Goal: Navigation & Orientation: Locate item on page

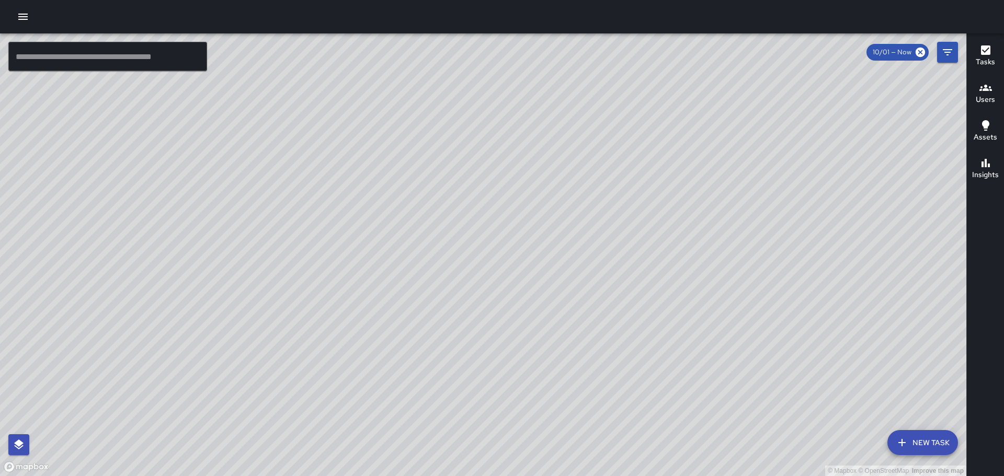
drag, startPoint x: 590, startPoint y: 229, endPoint x: 569, endPoint y: 173, distance: 59.5
click at [568, 171] on div "© Mapbox © OpenStreetMap Improve this map" at bounding box center [483, 254] width 966 height 443
drag, startPoint x: 243, startPoint y: 148, endPoint x: 546, endPoint y: 225, distance: 312.2
click at [533, 219] on div "© Mapbox © OpenStreetMap Improve this map" at bounding box center [483, 254] width 966 height 443
drag, startPoint x: 348, startPoint y: 261, endPoint x: 444, endPoint y: 261, distance: 96.7
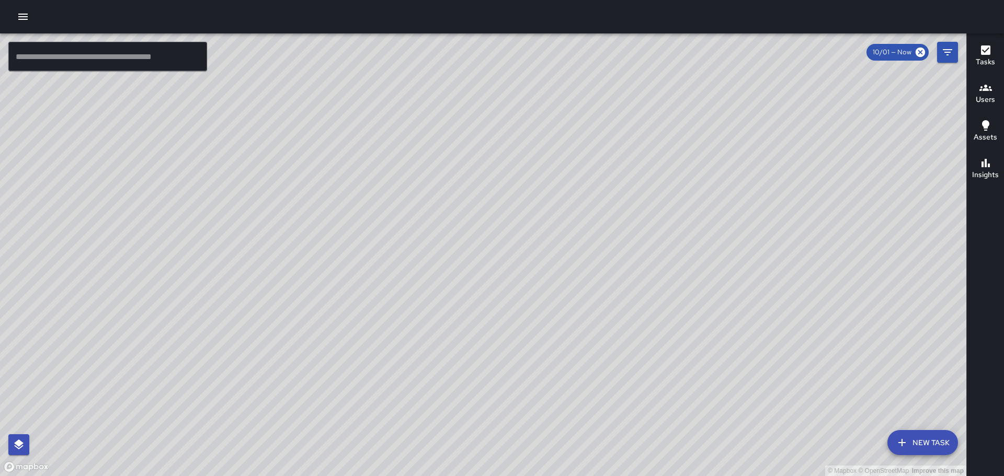
click at [444, 261] on div "© Mapbox © OpenStreetMap Improve this map" at bounding box center [483, 254] width 966 height 443
drag, startPoint x: 141, startPoint y: 193, endPoint x: 419, endPoint y: 221, distance: 280.1
click at [421, 216] on div "© Mapbox © OpenStreetMap Improve this map" at bounding box center [483, 254] width 966 height 443
drag, startPoint x: 438, startPoint y: 215, endPoint x: 563, endPoint y: 207, distance: 124.7
click at [563, 207] on div "© Mapbox © OpenStreetMap Improve this map" at bounding box center [483, 254] width 966 height 443
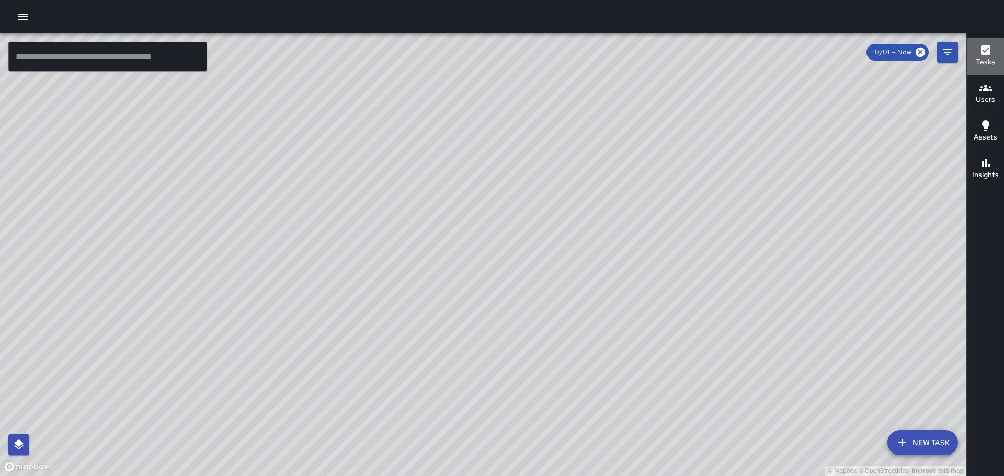
click at [987, 50] on icon "button" at bounding box center [985, 49] width 9 height 9
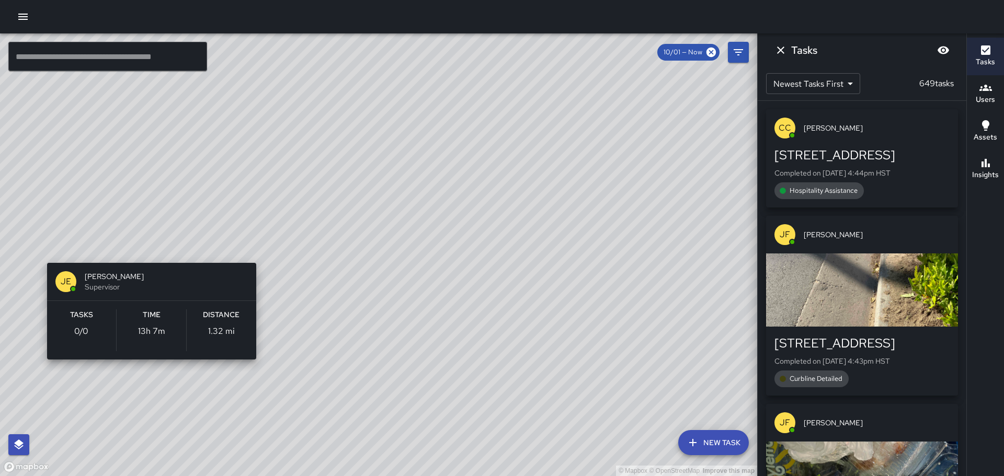
click at [44, 248] on div "© Mapbox © OpenStreetMap Improve this map [PERSON_NAME] Supervisor Tasks 0 / 0 …" at bounding box center [378, 254] width 757 height 443
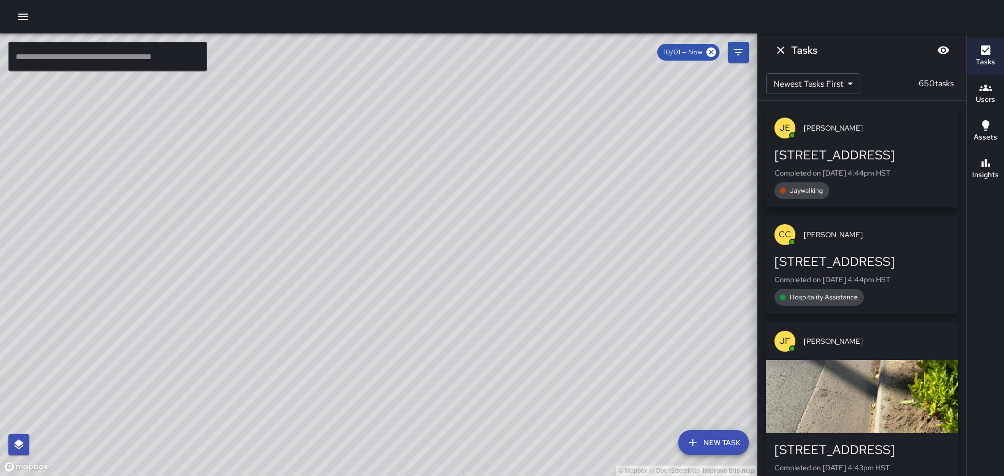
drag, startPoint x: 246, startPoint y: 210, endPoint x: 378, endPoint y: 217, distance: 132.0
click at [378, 217] on div "© Mapbox © OpenStreetMap Improve this map" at bounding box center [378, 254] width 757 height 443
click at [781, 45] on icon "Dismiss" at bounding box center [780, 50] width 13 height 13
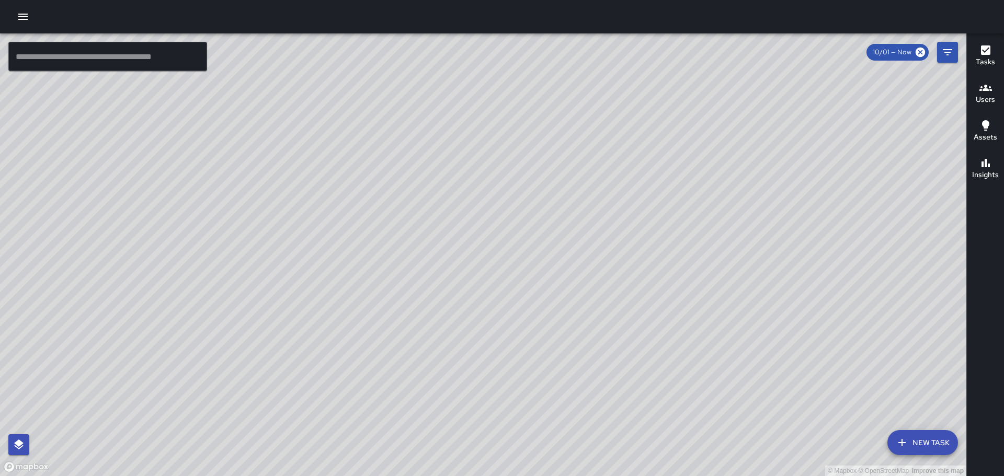
drag, startPoint x: 652, startPoint y: 308, endPoint x: 536, endPoint y: 130, distance: 212.9
click at [539, 138] on div "© Mapbox © OpenStreetMap Improve this map" at bounding box center [483, 254] width 966 height 443
drag, startPoint x: 687, startPoint y: 242, endPoint x: 651, endPoint y: 160, distance: 89.0
click at [652, 164] on div "© Mapbox © OpenStreetMap Improve this map" at bounding box center [483, 254] width 966 height 443
drag, startPoint x: 713, startPoint y: 270, endPoint x: 667, endPoint y: 172, distance: 109.2
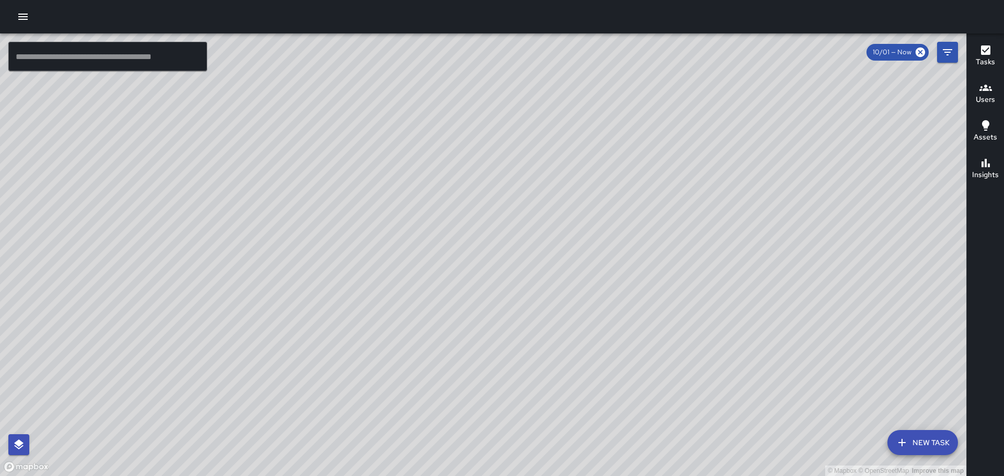
click at [668, 174] on div "© Mapbox © OpenStreetMap Improve this map" at bounding box center [483, 254] width 966 height 443
drag, startPoint x: 806, startPoint y: 289, endPoint x: 750, endPoint y: 256, distance: 64.7
click at [750, 256] on div "© Mapbox © OpenStreetMap Improve this map" at bounding box center [483, 254] width 966 height 443
drag, startPoint x: 818, startPoint y: 261, endPoint x: 632, endPoint y: 147, distance: 217.8
click at [632, 147] on div "© Mapbox © OpenStreetMap Improve this map" at bounding box center [483, 254] width 966 height 443
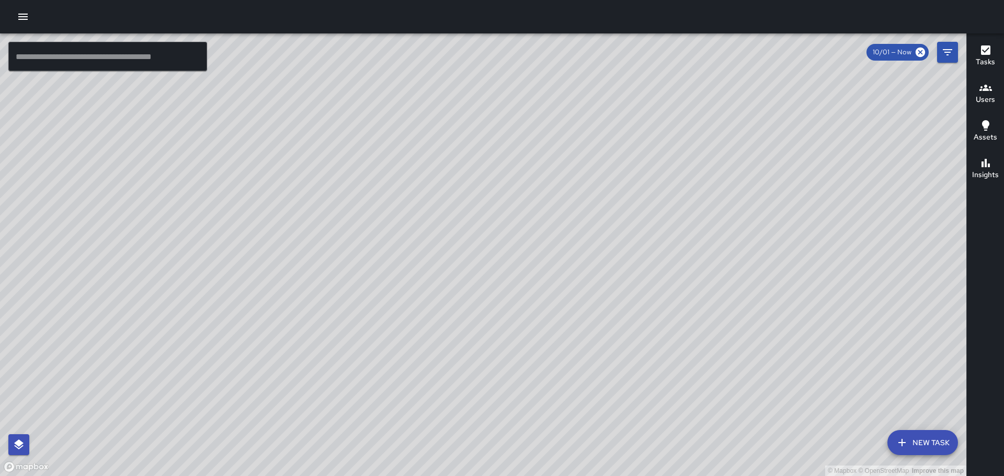
drag, startPoint x: 775, startPoint y: 303, endPoint x: 677, endPoint y: 222, distance: 127.0
click at [662, 216] on div "© Mapbox © OpenStreetMap Improve this map" at bounding box center [483, 254] width 966 height 443
drag, startPoint x: 687, startPoint y: 241, endPoint x: 675, endPoint y: 337, distance: 97.0
click at [675, 337] on div "© Mapbox © OpenStreetMap Improve this map" at bounding box center [483, 254] width 966 height 443
drag, startPoint x: 631, startPoint y: 227, endPoint x: 625, endPoint y: 267, distance: 40.2
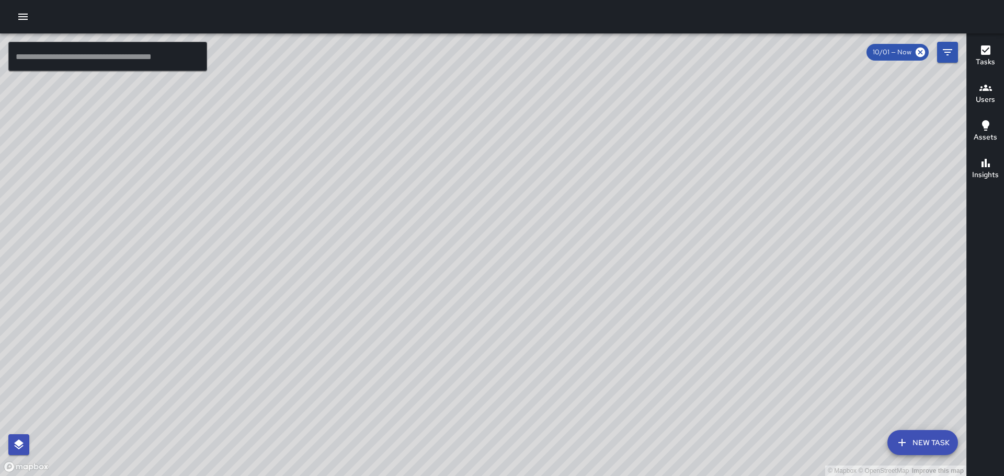
click at [627, 273] on div "© Mapbox © OpenStreetMap Improve this map" at bounding box center [483, 254] width 966 height 443
drag, startPoint x: 518, startPoint y: 188, endPoint x: 532, endPoint y: 248, distance: 61.6
click at [541, 253] on div "© Mapbox © OpenStreetMap Improve this map" at bounding box center [483, 254] width 966 height 443
drag, startPoint x: 380, startPoint y: 256, endPoint x: 470, endPoint y: 353, distance: 131.7
click at [470, 353] on div "© Mapbox © OpenStreetMap Improve this map" at bounding box center [483, 254] width 966 height 443
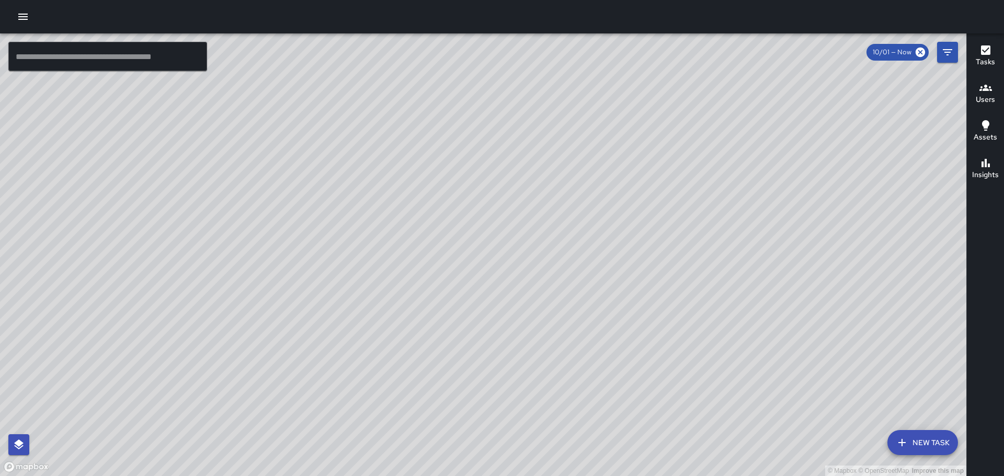
drag, startPoint x: 501, startPoint y: 271, endPoint x: 380, endPoint y: 33, distance: 266.6
click at [399, 83] on div "© Mapbox © OpenStreetMap Improve this map" at bounding box center [483, 254] width 966 height 443
drag, startPoint x: 692, startPoint y: 293, endPoint x: 625, endPoint y: 181, distance: 130.7
click at [625, 181] on div "© Mapbox © OpenStreetMap Improve this map" at bounding box center [483, 254] width 966 height 443
drag, startPoint x: 447, startPoint y: 111, endPoint x: 401, endPoint y: 308, distance: 201.9
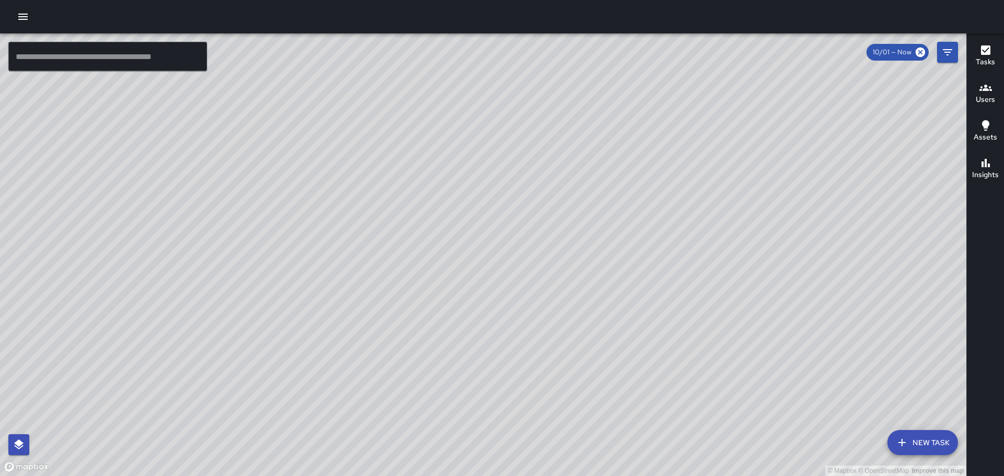
click at [398, 318] on div "© Mapbox © OpenStreetMap Improve this map" at bounding box center [483, 254] width 966 height 443
drag, startPoint x: 378, startPoint y: 334, endPoint x: 366, endPoint y: 259, distance: 75.7
click at [351, 363] on div "© Mapbox © OpenStreetMap Improve this map" at bounding box center [483, 254] width 966 height 443
drag, startPoint x: 478, startPoint y: 233, endPoint x: 379, endPoint y: 0, distance: 253.7
click at [382, 5] on div "© Mapbox © OpenStreetMap Improve this map ​ New Task 10/01 — Now Map Layers Tas…" at bounding box center [502, 238] width 1004 height 476
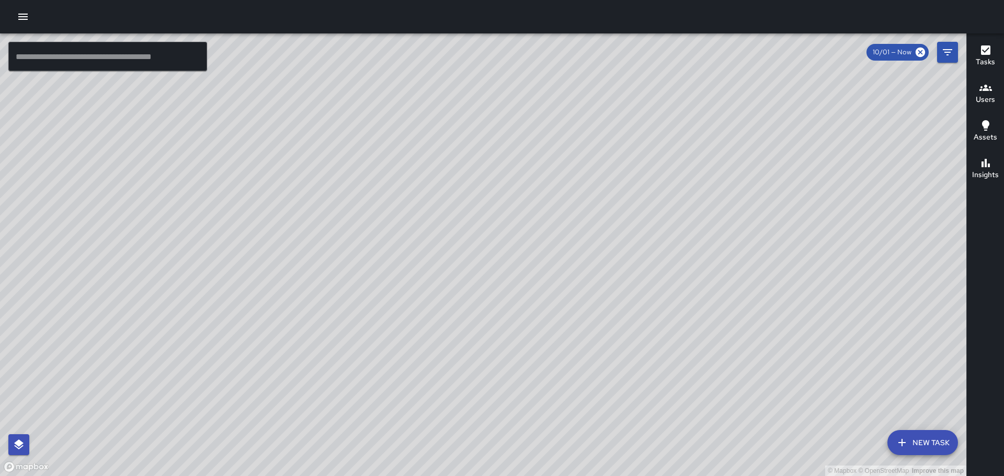
drag, startPoint x: 699, startPoint y: 300, endPoint x: 794, endPoint y: 497, distance: 219.1
click at [794, 476] on html "© Mapbox © OpenStreetMap Improve this map ​ New Task 10/01 — Now Map Layers Tas…" at bounding box center [502, 238] width 1004 height 476
drag, startPoint x: 460, startPoint y: 194, endPoint x: 709, endPoint y: 501, distance: 395.5
click at [709, 476] on html "© Mapbox © OpenStreetMap Improve this map ​ New Task 10/01 — Now Map Layers Tas…" at bounding box center [502, 238] width 1004 height 476
drag, startPoint x: 487, startPoint y: 169, endPoint x: 515, endPoint y: 204, distance: 45.4
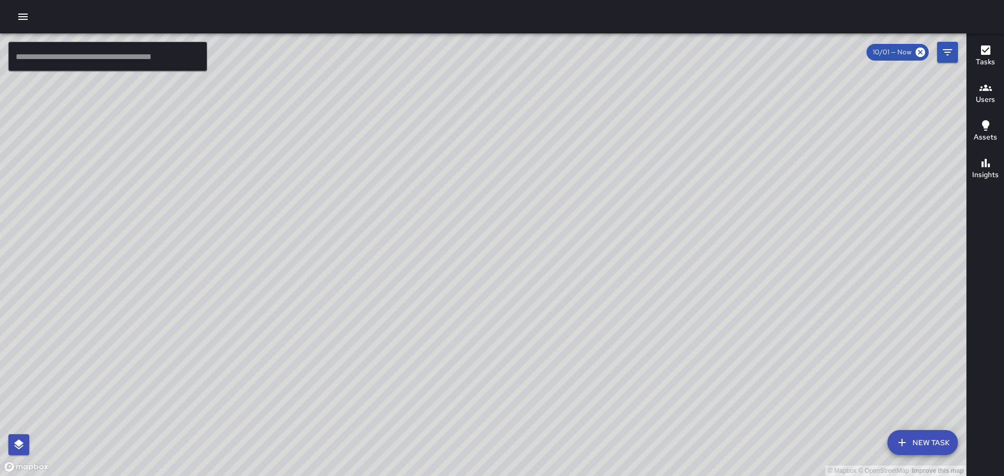
click at [515, 204] on div "© Mapbox © OpenStreetMap Improve this map" at bounding box center [483, 254] width 966 height 443
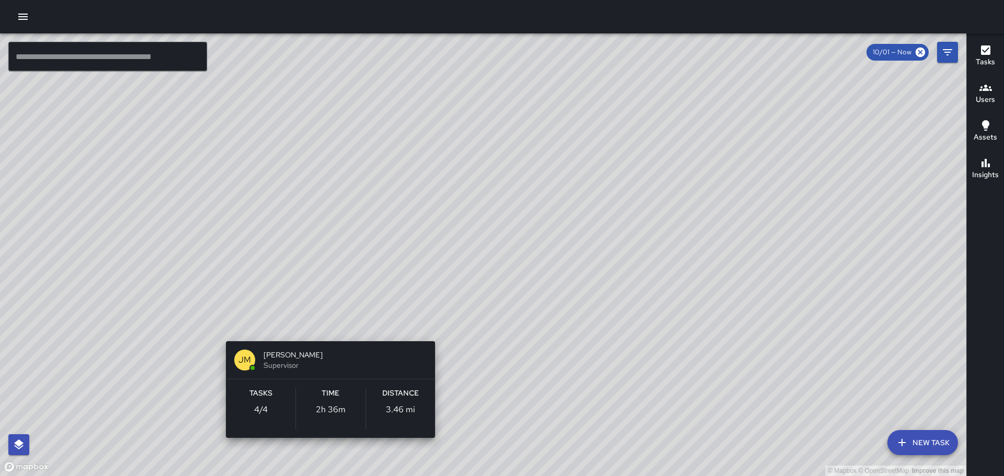
drag, startPoint x: 303, startPoint y: 376, endPoint x: 350, endPoint y: 313, distance: 78.4
click at [339, 315] on div "© Mapbox © OpenStreetMap Improve this map [PERSON_NAME] [PERSON_NAME] Superviso…" at bounding box center [483, 254] width 966 height 443
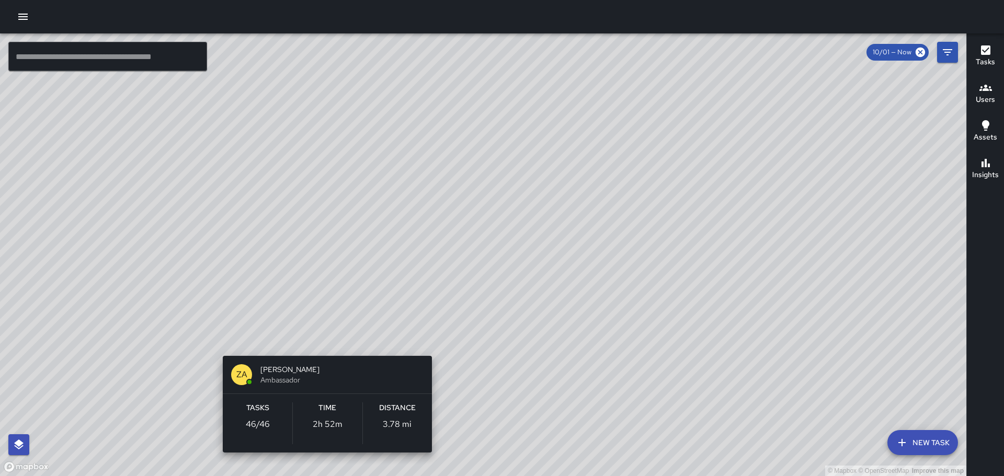
click at [319, 336] on div "© Mapbox © OpenStreetMap Improve this map ZA [PERSON_NAME] Ambassador Tasks 46 …" at bounding box center [483, 254] width 966 height 443
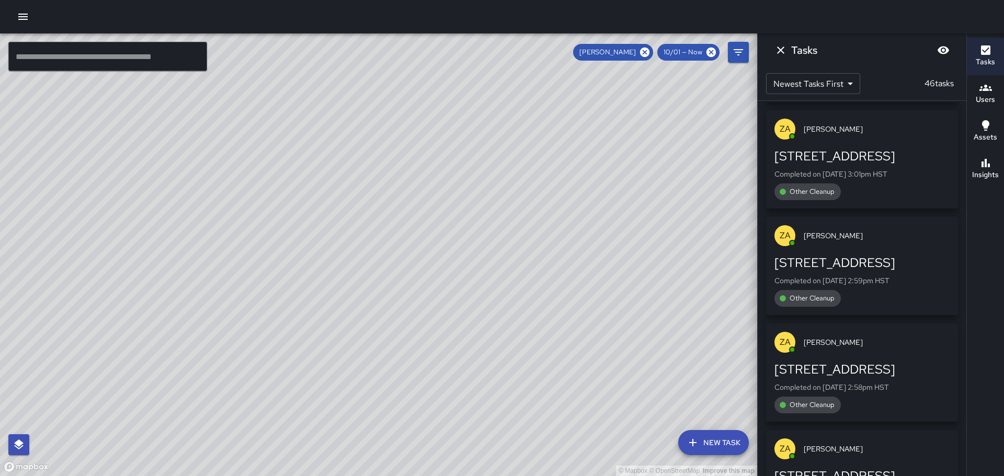
scroll to position [2938, 0]
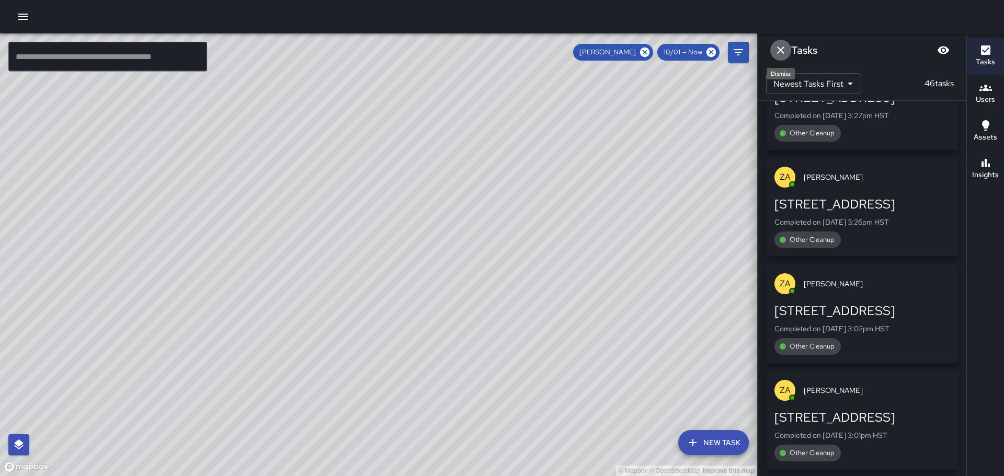
click at [779, 51] on icon "Dismiss" at bounding box center [780, 50] width 13 height 13
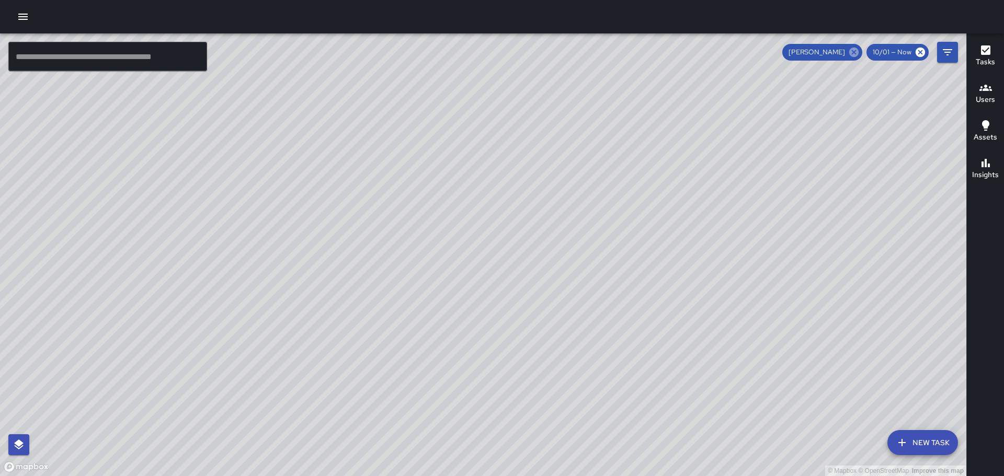
click at [854, 50] on icon at bounding box center [853, 52] width 9 height 9
drag, startPoint x: 773, startPoint y: 394, endPoint x: 622, endPoint y: 363, distance: 154.3
click at [626, 364] on div "© Mapbox © OpenStreetMap Improve this map" at bounding box center [483, 254] width 966 height 443
drag, startPoint x: 677, startPoint y: 288, endPoint x: 544, endPoint y: 270, distance: 134.0
click at [548, 271] on div "© Mapbox © OpenStreetMap Improve this map" at bounding box center [483, 254] width 966 height 443
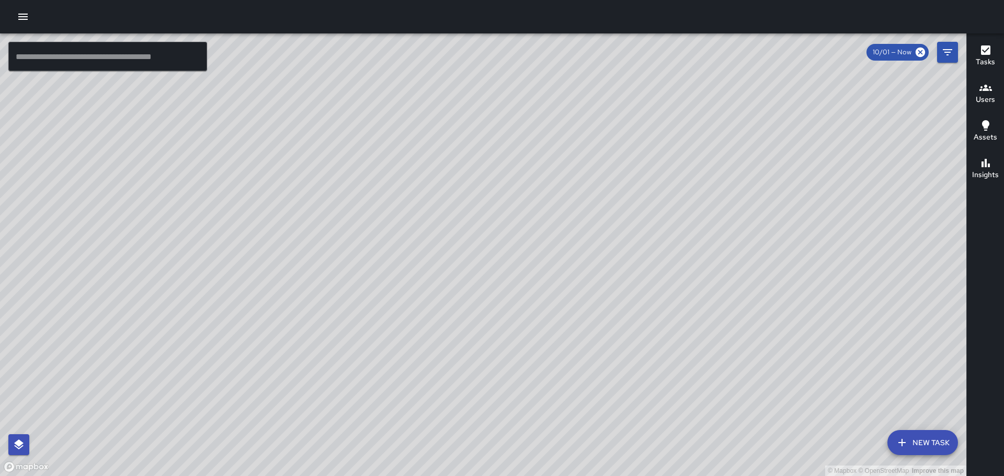
drag, startPoint x: 715, startPoint y: 344, endPoint x: 658, endPoint y: 252, distance: 108.2
click at [661, 249] on div "© Mapbox © OpenStreetMap Improve this map" at bounding box center [483, 254] width 966 height 443
click at [260, 219] on div "© Mapbox © OpenStreetMap Improve this map JL [PERSON_NAME] Ambassador Tasks 2 /…" at bounding box center [483, 254] width 966 height 443
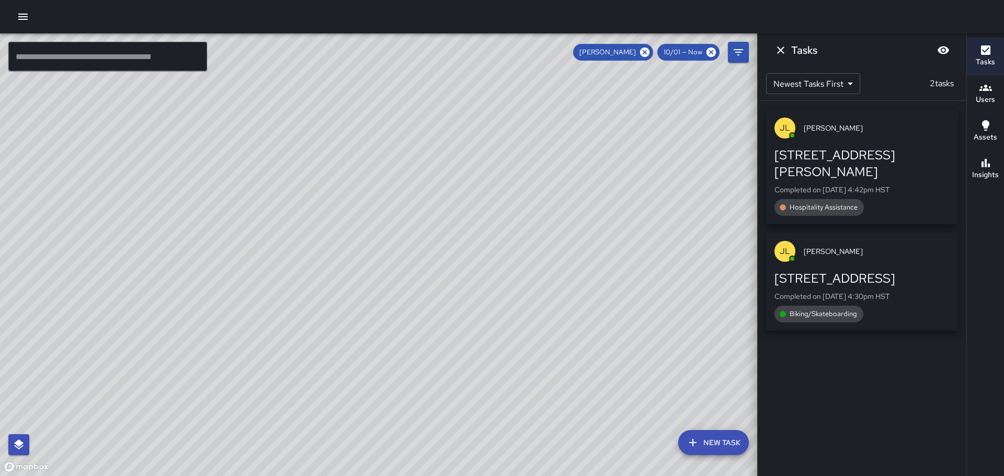
scroll to position [0, 0]
drag, startPoint x: 612, startPoint y: 330, endPoint x: 484, endPoint y: 235, distance: 159.3
click at [478, 232] on div "© Mapbox © OpenStreetMap Improve this map" at bounding box center [378, 254] width 757 height 443
drag, startPoint x: 441, startPoint y: 189, endPoint x: 516, endPoint y: 257, distance: 101.0
click at [516, 257] on div "© Mapbox © OpenStreetMap Improve this map" at bounding box center [378, 254] width 757 height 443
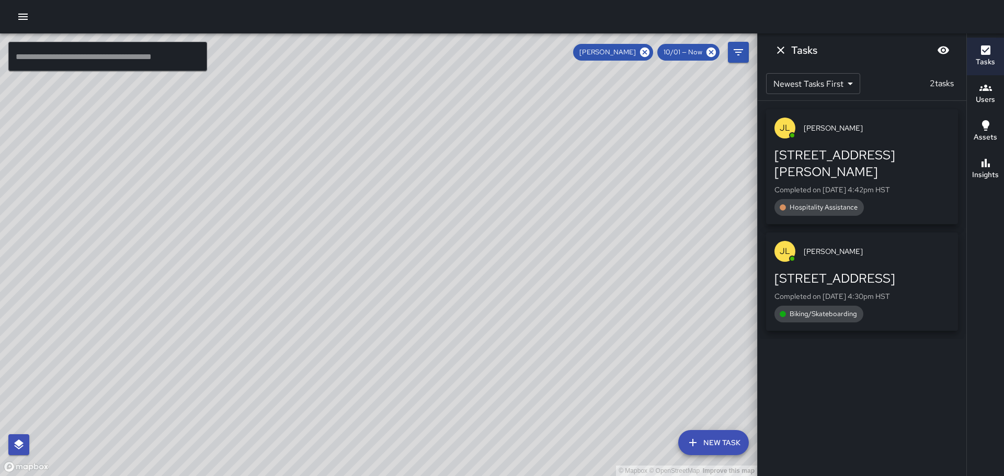
drag, startPoint x: 457, startPoint y: 210, endPoint x: 671, endPoint y: 296, distance: 231.3
click at [622, 360] on div "© Mapbox © OpenStreetMap Improve this map" at bounding box center [378, 254] width 757 height 443
drag, startPoint x: 603, startPoint y: 292, endPoint x: 504, endPoint y: 207, distance: 130.9
click at [507, 209] on div "© Mapbox © OpenStreetMap Improve this map" at bounding box center [378, 254] width 757 height 443
drag, startPoint x: 586, startPoint y: 347, endPoint x: 530, endPoint y: 294, distance: 77.3
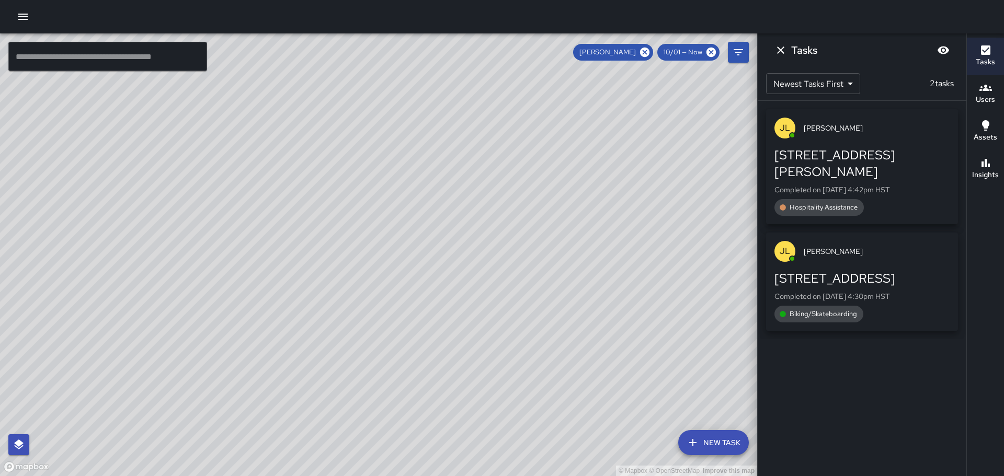
click at [532, 296] on div "© Mapbox © OpenStreetMap Improve this map" at bounding box center [378, 254] width 757 height 443
drag, startPoint x: 361, startPoint y: 233, endPoint x: 488, endPoint y: 345, distance: 168.9
click at [488, 347] on div "© Mapbox © OpenStreetMap Improve this map" at bounding box center [378, 254] width 757 height 443
drag, startPoint x: 409, startPoint y: 298, endPoint x: 412, endPoint y: 271, distance: 26.3
click at [412, 294] on div "© Mapbox © OpenStreetMap Improve this map" at bounding box center [378, 254] width 757 height 443
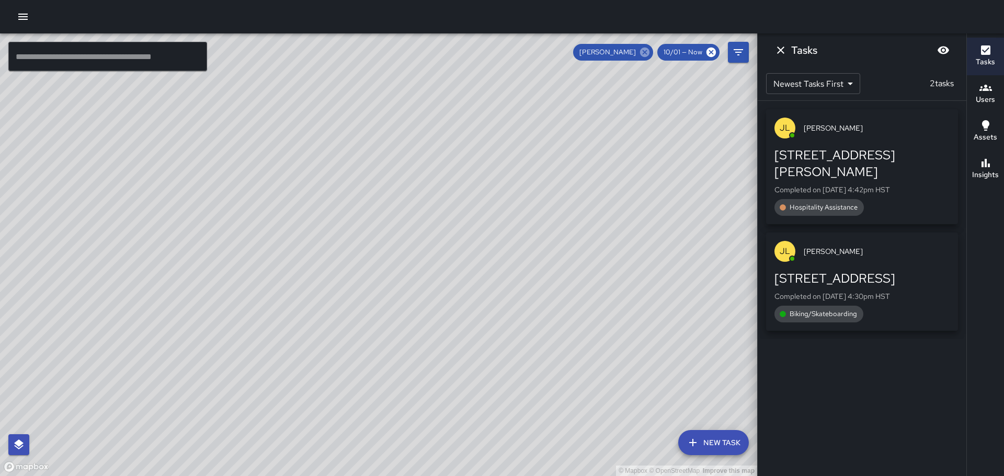
click at [645, 49] on icon at bounding box center [644, 52] width 9 height 9
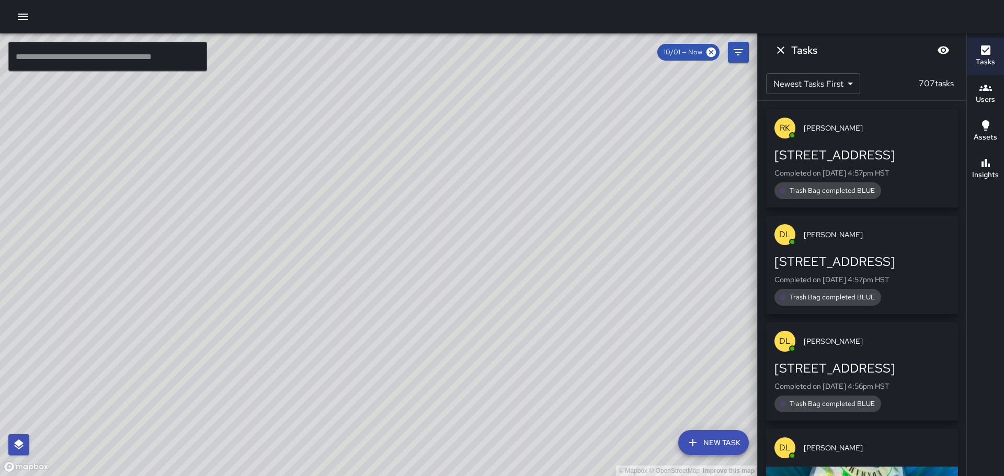
drag, startPoint x: 247, startPoint y: 196, endPoint x: 584, endPoint y: 214, distance: 337.2
click at [584, 214] on div "© Mapbox © OpenStreetMap Improve this map" at bounding box center [378, 254] width 757 height 443
drag, startPoint x: 179, startPoint y: 239, endPoint x: 443, endPoint y: 225, distance: 264.5
click at [440, 225] on div "© Mapbox © OpenStreetMap Improve this map" at bounding box center [378, 254] width 757 height 443
drag, startPoint x: 361, startPoint y: 242, endPoint x: 399, endPoint y: 202, distance: 54.4
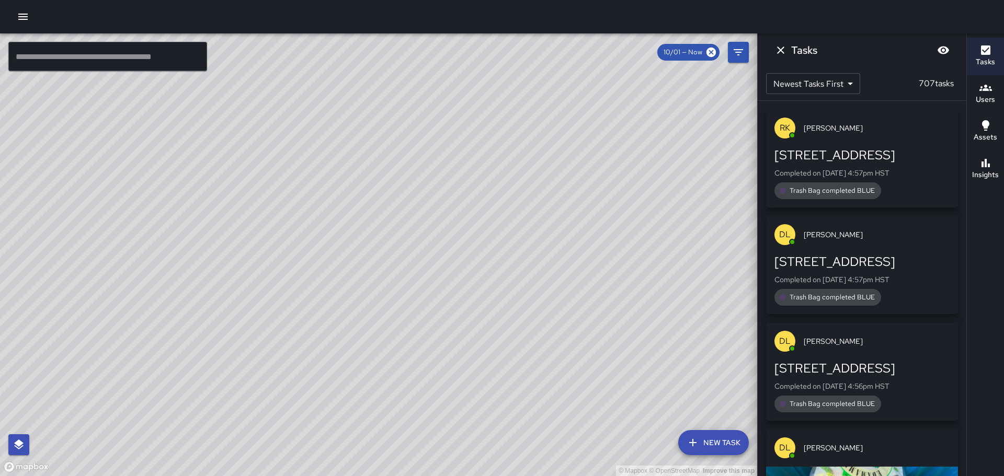
click at [391, 211] on div "© Mapbox © OpenStreetMap Improve this map" at bounding box center [378, 254] width 757 height 443
